Goal: Task Accomplishment & Management: Use online tool/utility

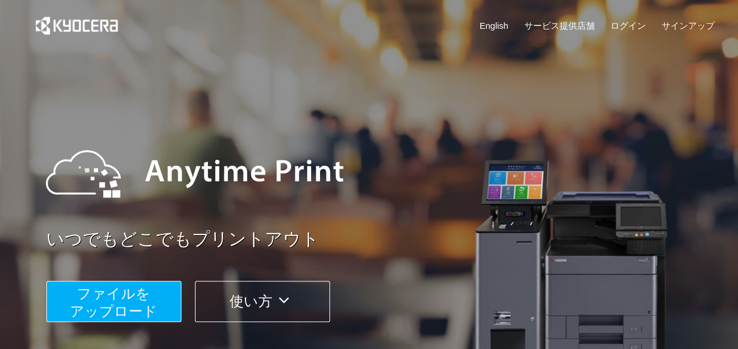
click at [134, 304] on span "ファイルを ​​アップロード" at bounding box center [113, 301] width 87 height 33
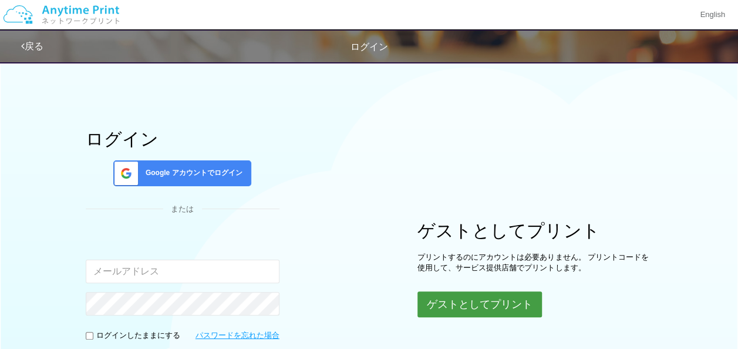
click at [467, 304] on button "ゲストとしてプリント" at bounding box center [480, 304] width 124 height 26
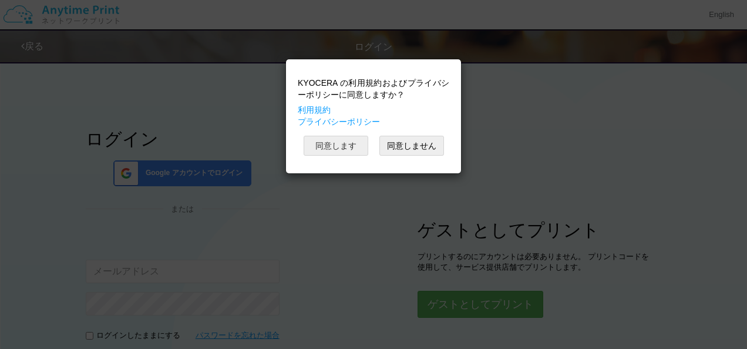
click at [332, 152] on button "同意します" at bounding box center [336, 146] width 65 height 20
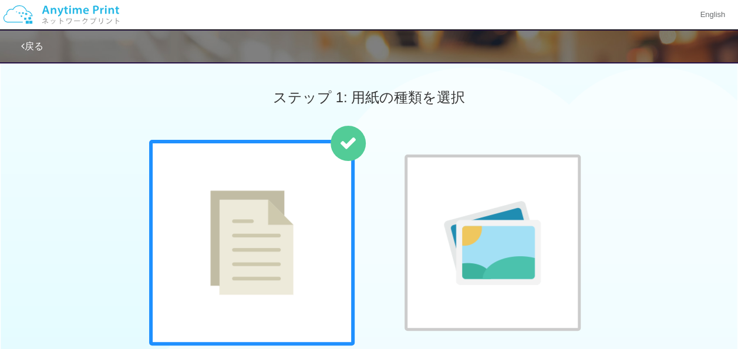
click at [271, 223] on img at bounding box center [251, 242] width 83 height 105
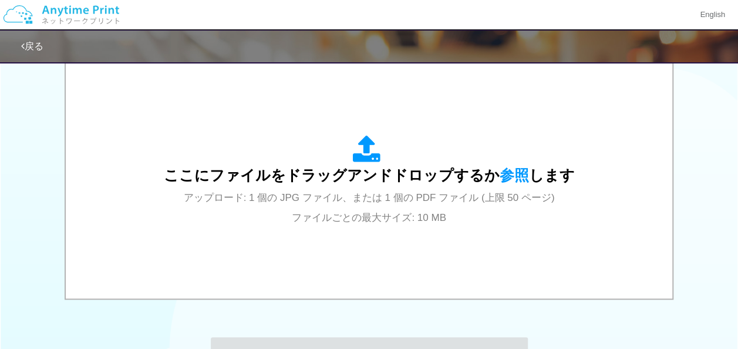
scroll to position [391, 0]
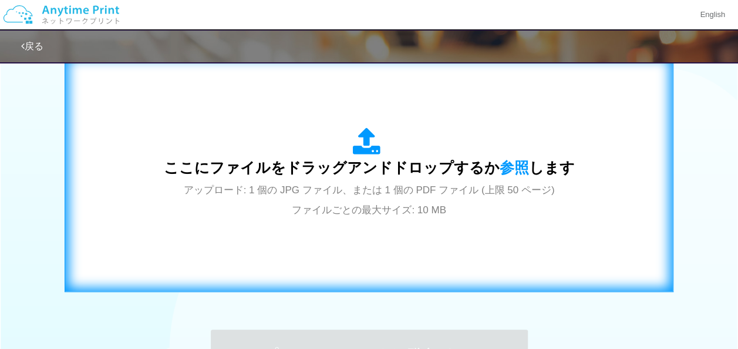
click at [364, 148] on icon at bounding box center [369, 141] width 33 height 29
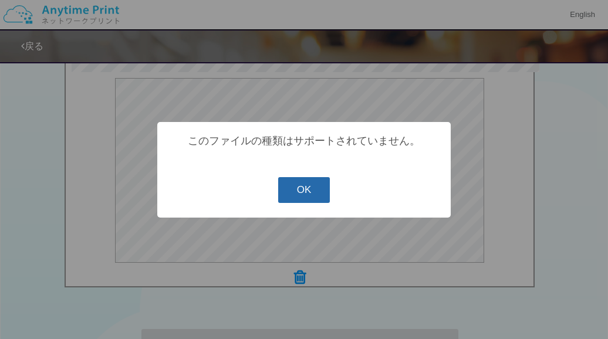
click at [299, 194] on button "OK" at bounding box center [304, 190] width 52 height 26
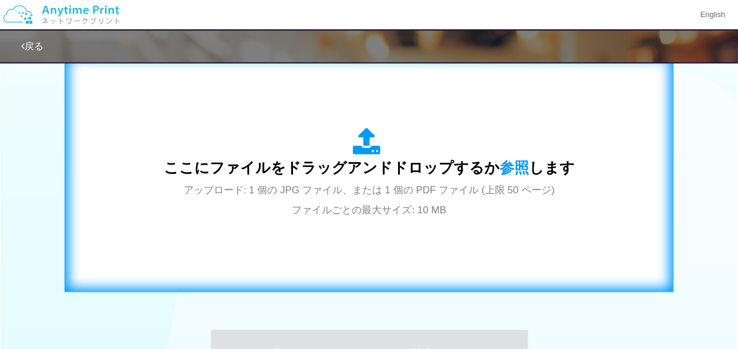
click at [361, 148] on icon at bounding box center [369, 141] width 33 height 29
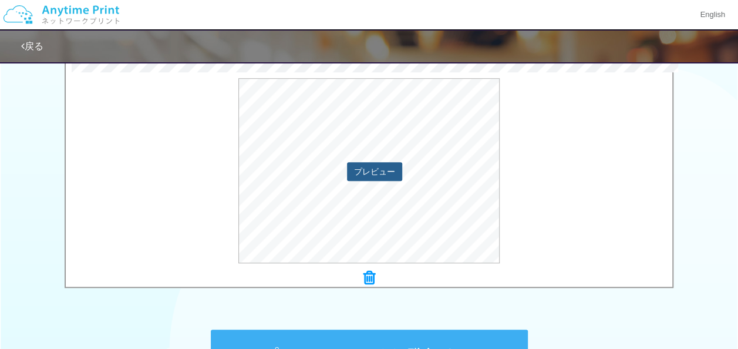
click at [382, 167] on button "プレビュー" at bounding box center [374, 171] width 55 height 19
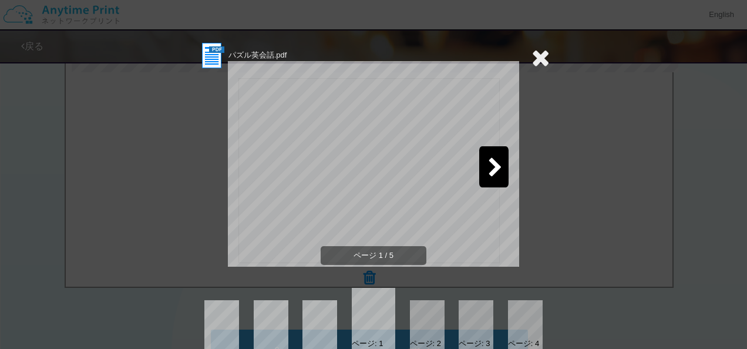
click at [492, 169] on icon at bounding box center [495, 168] width 15 height 21
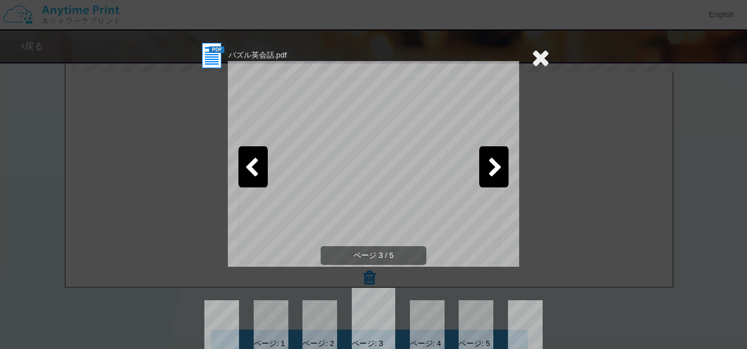
click at [492, 169] on icon at bounding box center [495, 168] width 15 height 21
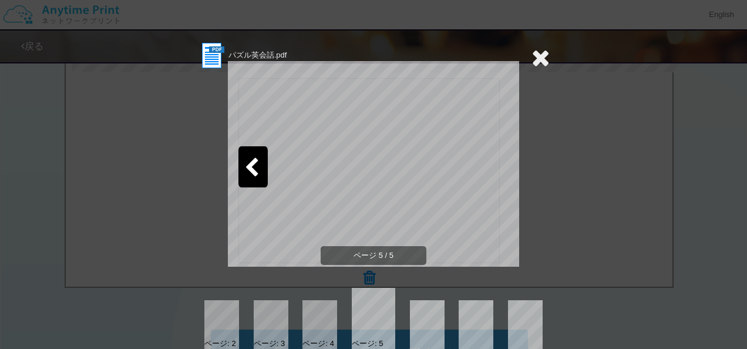
click at [536, 60] on icon at bounding box center [540, 57] width 18 height 23
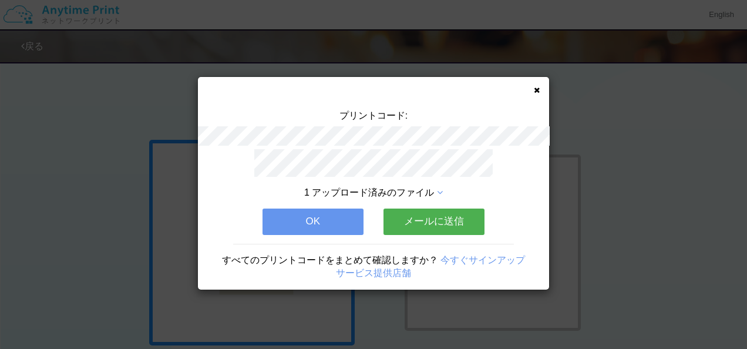
click at [430, 220] on button "メールに送信" at bounding box center [433, 221] width 101 height 26
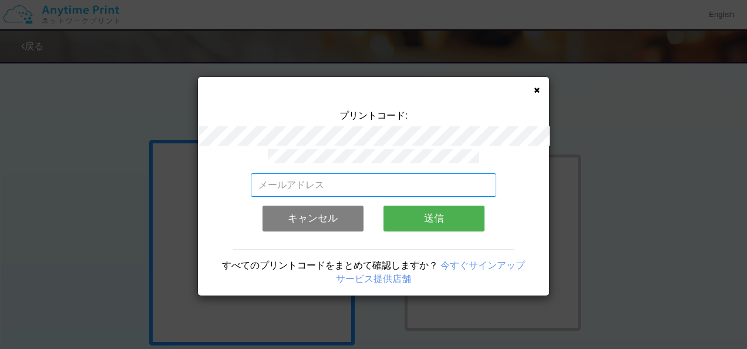
click at [345, 179] on input "email" at bounding box center [374, 184] width 246 height 23
type input "[EMAIL_ADDRESS][DOMAIN_NAME]"
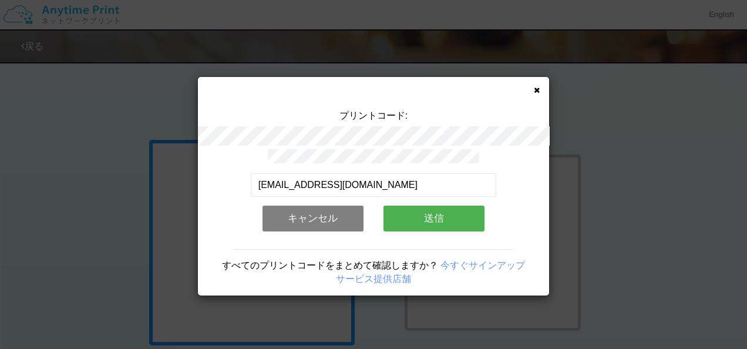
click at [457, 209] on button "送信" at bounding box center [433, 219] width 101 height 26
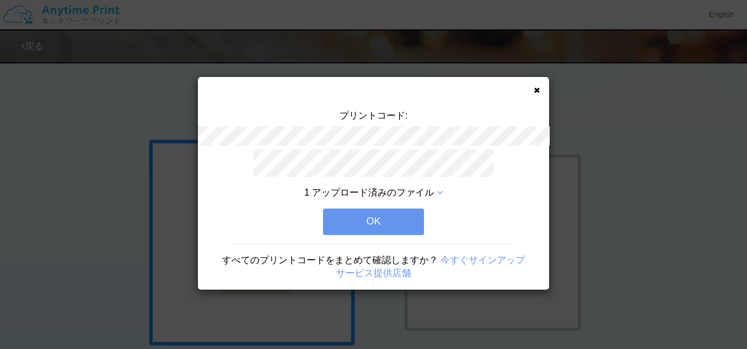
click at [372, 214] on button "OK" at bounding box center [373, 221] width 101 height 26
